Goal: Task Accomplishment & Management: Use online tool/utility

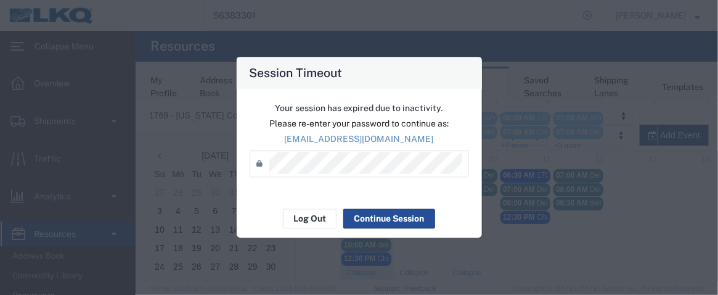
scroll to position [67, 0]
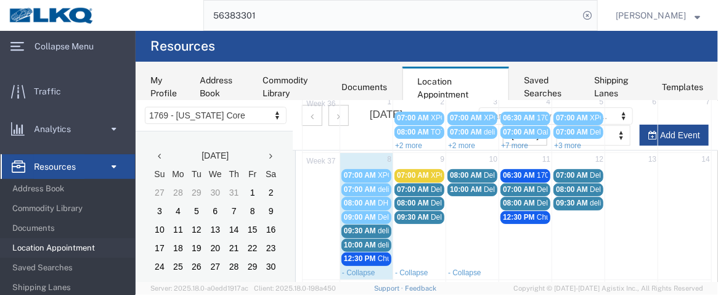
drag, startPoint x: 361, startPoint y: 223, endPoint x: 356, endPoint y: 231, distance: 9.4
click at [356, 231] on link "09:30 AM delivery 56714295" at bounding box center [366, 230] width 50 height 13
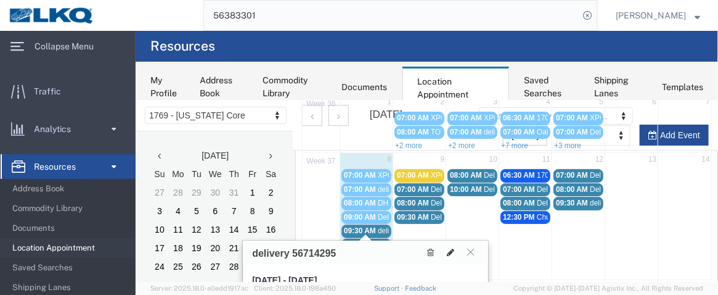
click at [443, 250] on button at bounding box center [449, 251] width 17 height 13
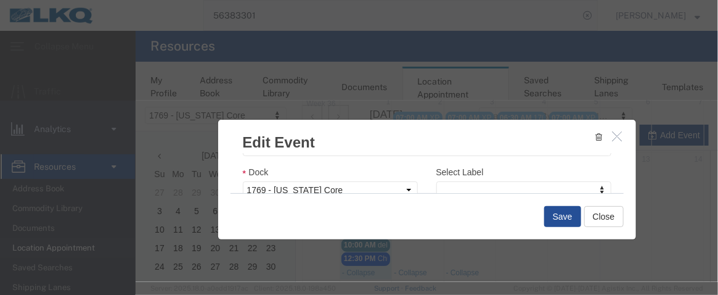
scroll to position [217, 0]
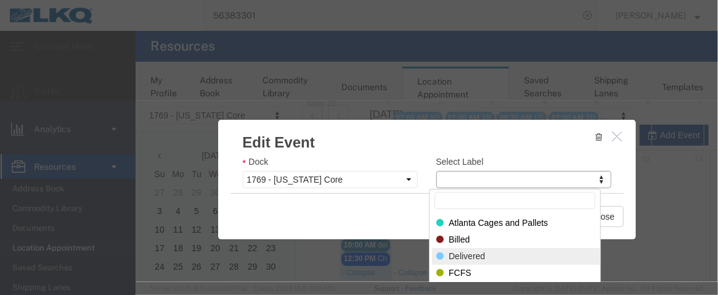
select select "40"
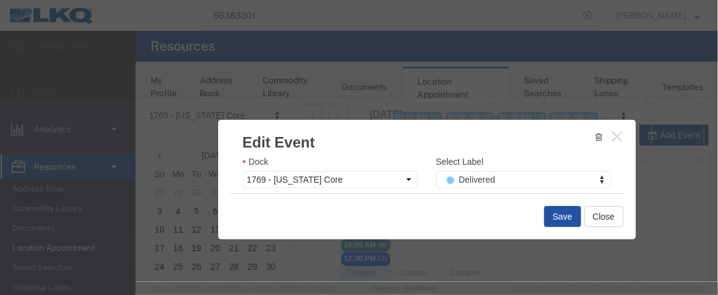
click at [568, 214] on button "Save" at bounding box center [562, 215] width 37 height 21
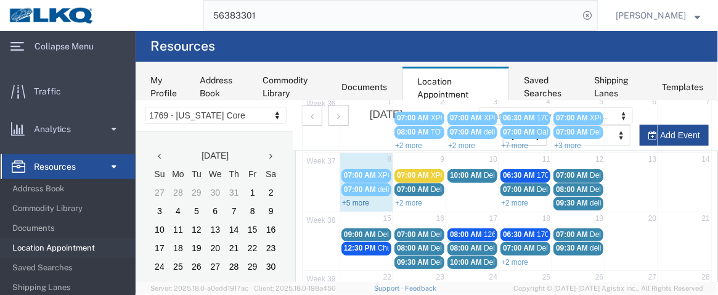
click at [360, 198] on link "+5 more" at bounding box center [355, 202] width 27 height 9
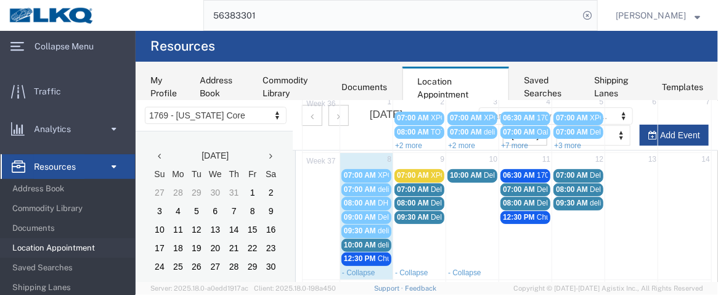
click at [358, 240] on span "10:00 AM" at bounding box center [359, 244] width 32 height 9
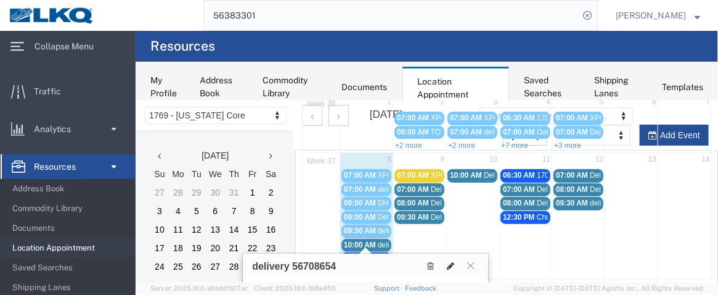
click at [449, 261] on icon at bounding box center [449, 265] width 7 height 9
select select "100"
select select "1"
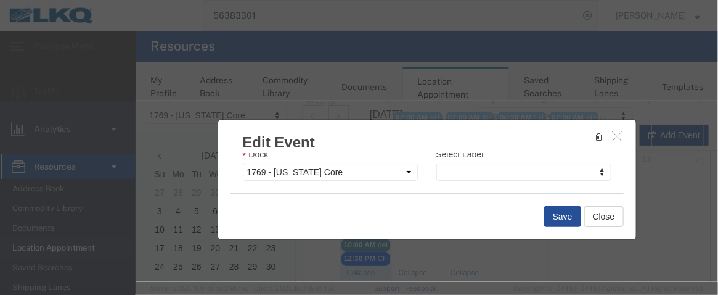
scroll to position [239, 0]
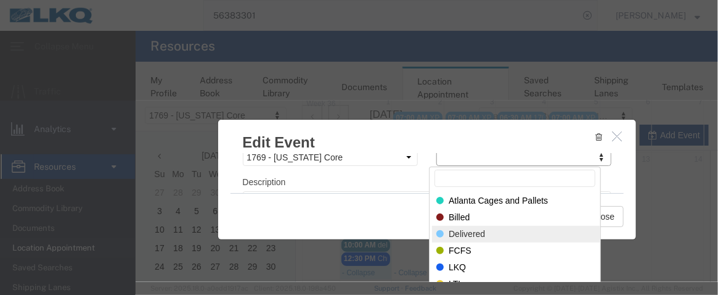
select select "40"
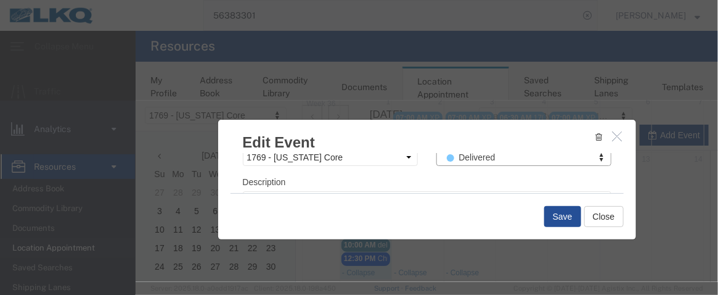
scroll to position [215, 0]
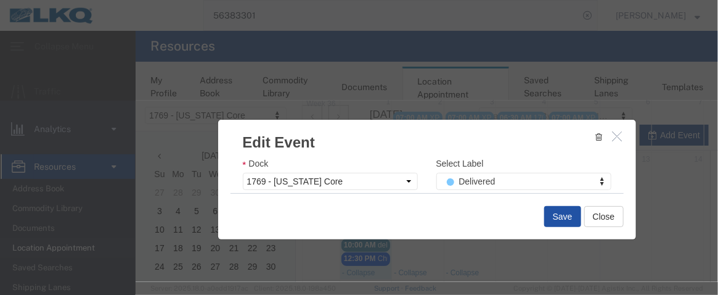
click at [546, 220] on button "Save" at bounding box center [562, 215] width 37 height 21
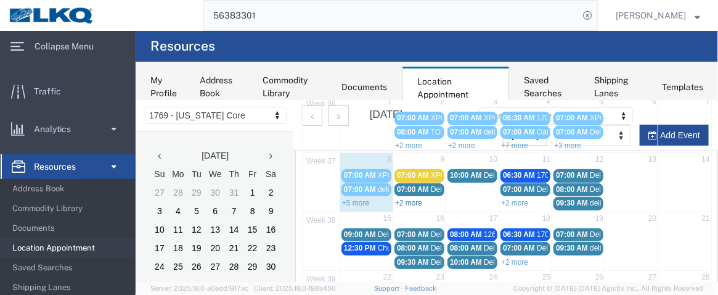
click at [410, 198] on link "+2 more" at bounding box center [408, 202] width 27 height 9
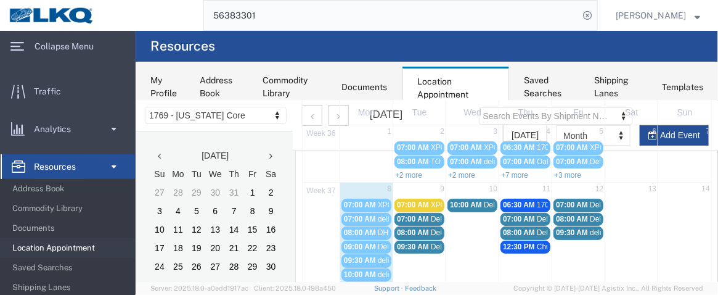
scroll to position [61, 0]
